Goal: Information Seeking & Learning: Learn about a topic

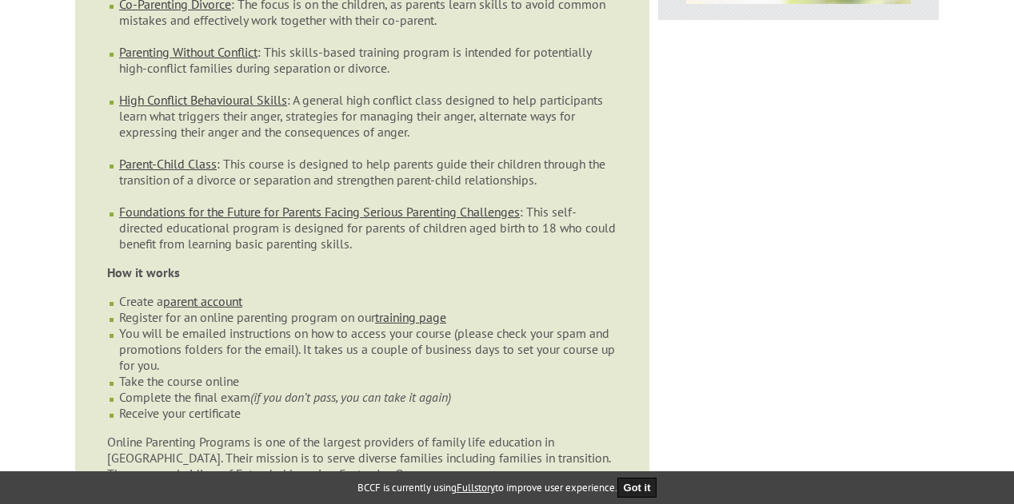
scroll to position [640, 0]
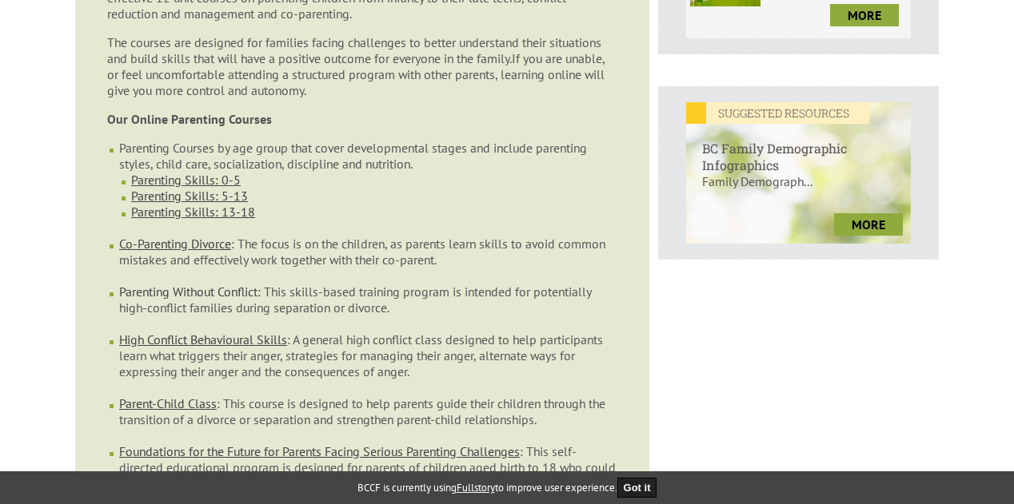
click at [160, 284] on link "Parenting Without Conflict" at bounding box center [188, 292] width 138 height 16
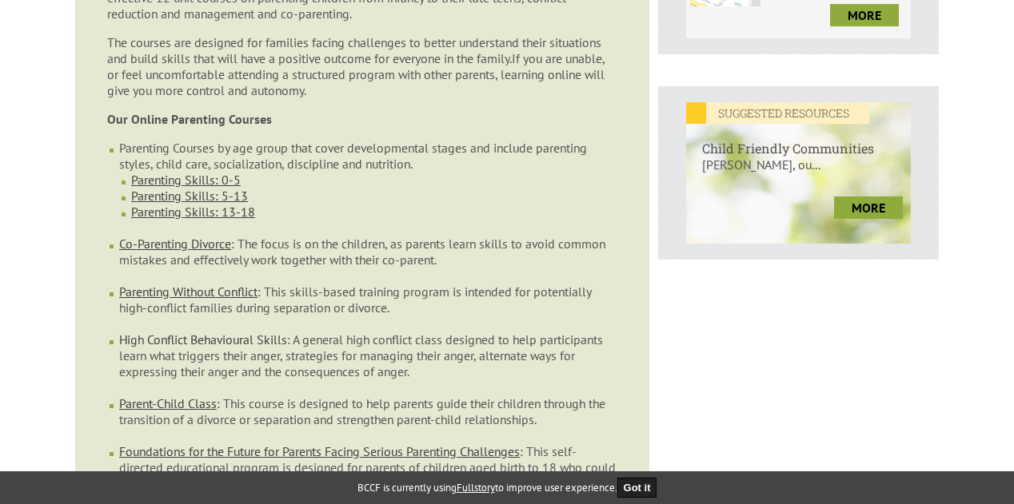
click at [165, 332] on link "High Conflict Behavioural Skills" at bounding box center [203, 340] width 168 height 16
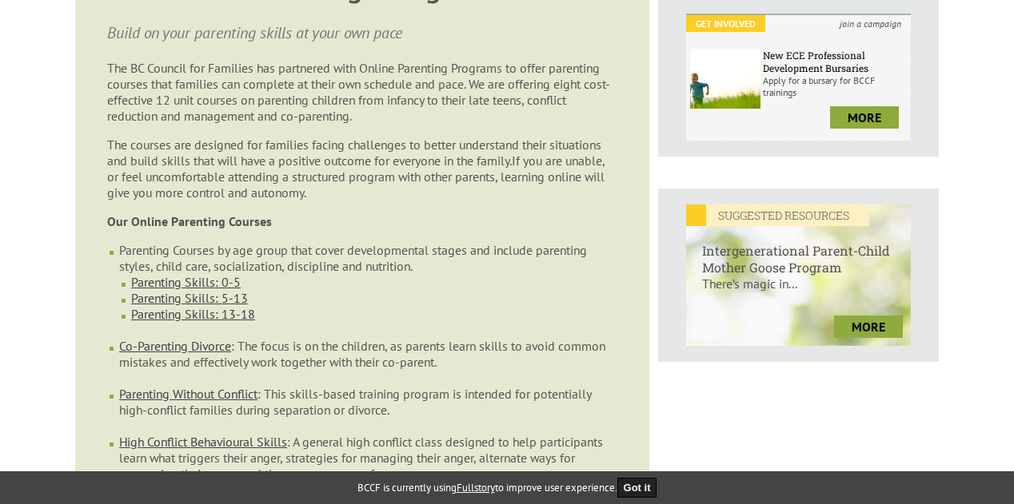
scroll to position [480, 0]
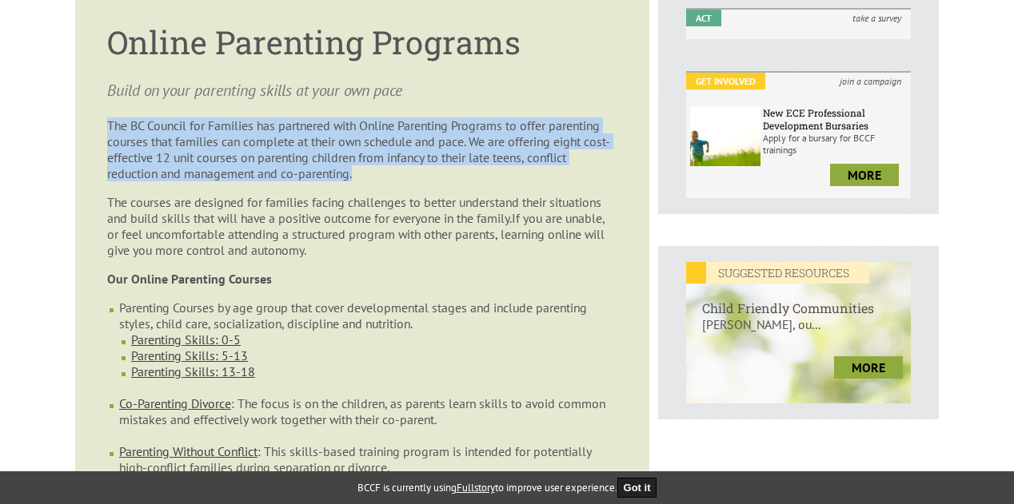
drag, startPoint x: 109, startPoint y: 92, endPoint x: 443, endPoint y: 150, distance: 339.1
click at [441, 150] on p "The BC Council for Families has partnered with Online Parenting Programs to off…" at bounding box center [362, 150] width 510 height 64
copy p "The BC Council for Families has partnered with Online Parenting Programs to off…"
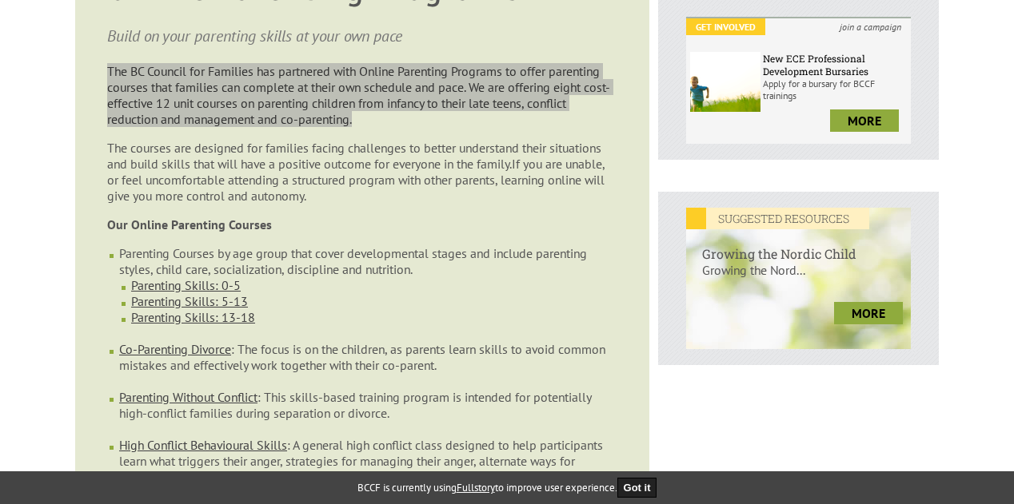
scroll to position [560, 0]
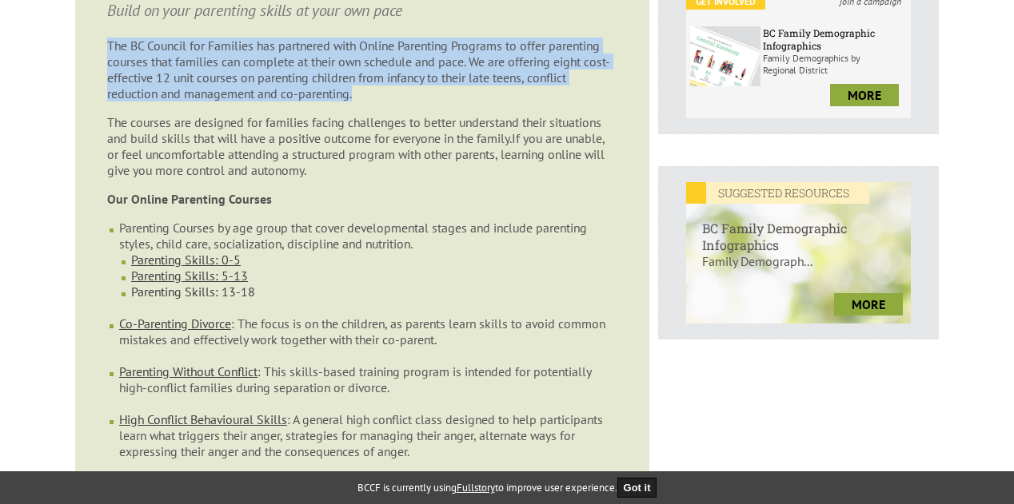
click at [172, 284] on link "Parenting Skills: 13-18" at bounding box center [193, 292] width 124 height 16
click at [170, 284] on link "Parenting Skills: 13-18" at bounding box center [193, 292] width 124 height 16
click at [165, 284] on link "Parenting Skills: 13-18" at bounding box center [193, 292] width 124 height 16
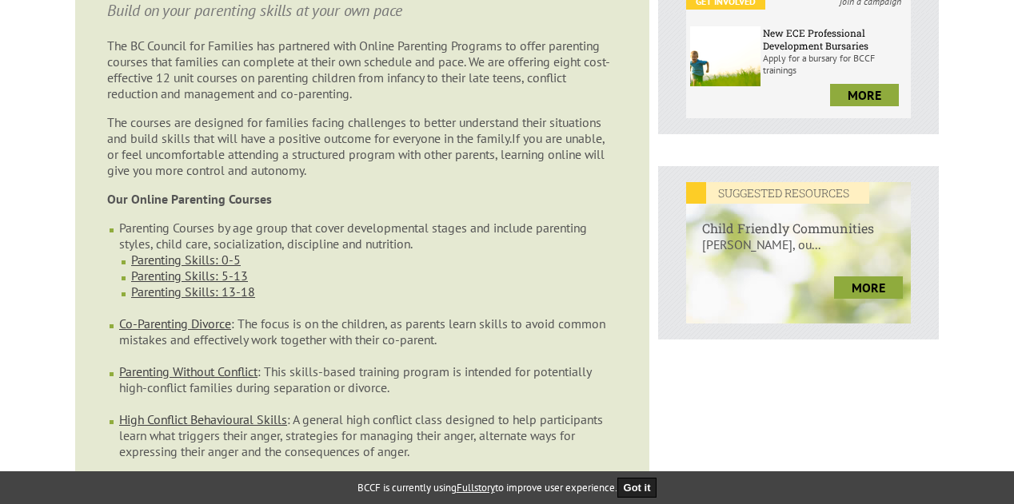
click at [337, 252] on li "Parenting Skills: 0-5" at bounding box center [374, 260] width 486 height 16
click at [209, 284] on link "Parenting Skills: 13-18" at bounding box center [193, 292] width 124 height 16
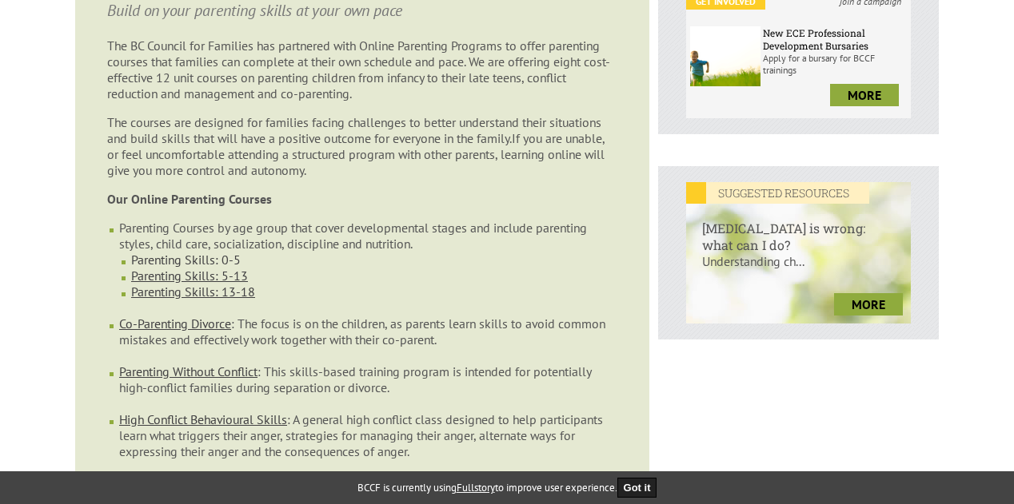
click at [224, 252] on link "Parenting Skills: 0-5" at bounding box center [186, 260] width 110 height 16
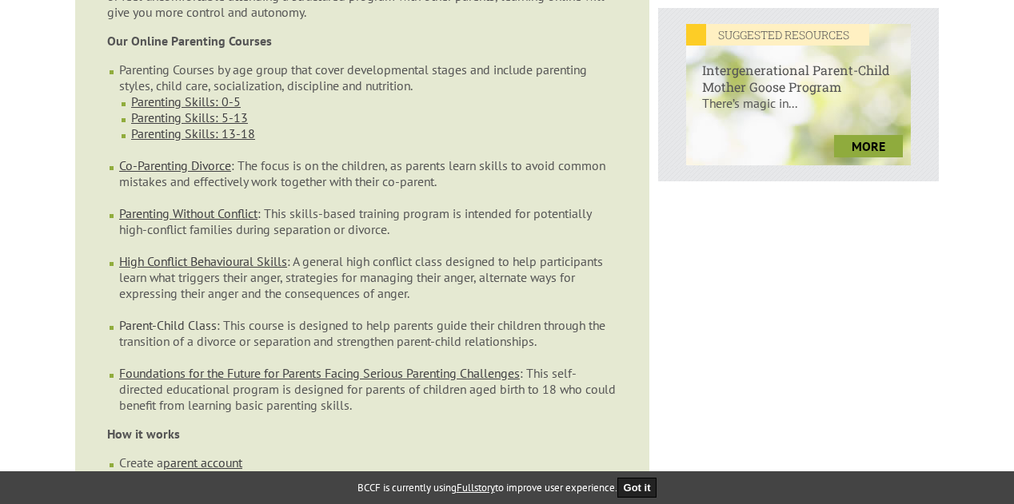
scroll to position [720, 0]
click at [192, 316] on link "Parent-Child Class" at bounding box center [168, 324] width 98 height 16
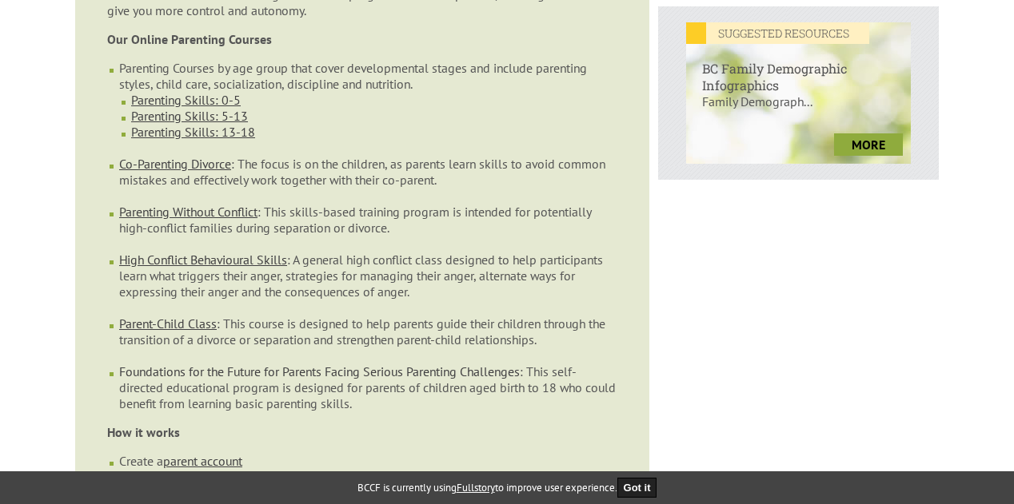
click at [168, 364] on link "Foundations for the Future for Parents Facing Serious Parenting Challenges" at bounding box center [319, 372] width 401 height 16
